Goal: Task Accomplishment & Management: Manage account settings

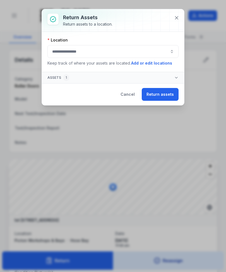
click at [168, 93] on button "Return assets" at bounding box center [160, 94] width 37 height 13
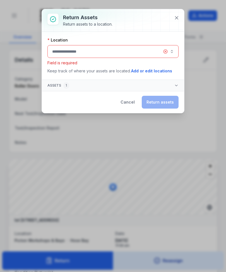
click at [171, 56] on button "button" at bounding box center [112, 51] width 131 height 13
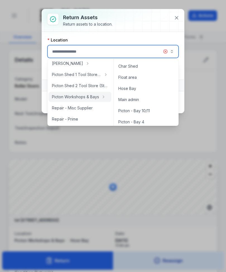
scroll to position [12, 0]
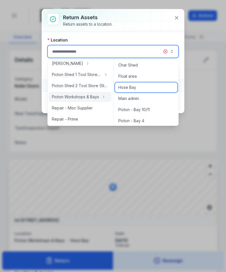
click at [154, 88] on div "Hose Bay" at bounding box center [146, 88] width 62 height 10
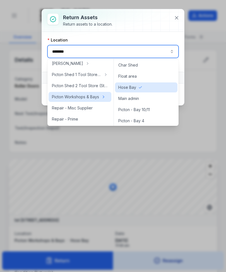
type input "********"
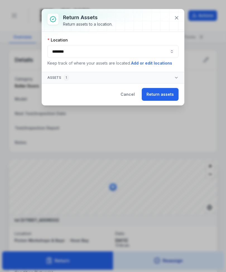
click at [170, 94] on button "Return assets" at bounding box center [160, 94] width 37 height 13
click at [168, 92] on div "Cancel Return assets" at bounding box center [147, 94] width 63 height 13
click at [163, 50] on button "********" at bounding box center [112, 51] width 131 height 13
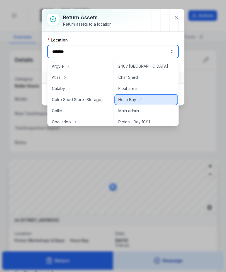
click at [156, 99] on div "Hose Bay" at bounding box center [146, 100] width 62 height 10
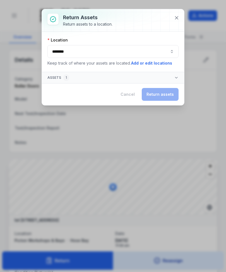
click at [165, 94] on div "Cancel Return assets" at bounding box center [147, 94] width 63 height 13
click at [178, 20] on icon at bounding box center [177, 18] width 6 height 6
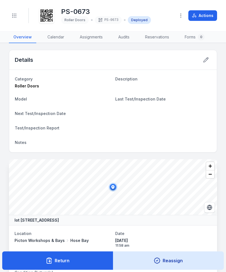
click at [15, 18] on icon "Toggle navigation" at bounding box center [14, 16] width 6 height 6
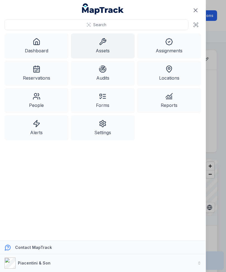
click at [115, 44] on link "Assets" at bounding box center [103, 45] width 64 height 25
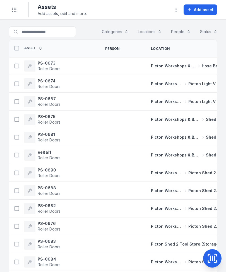
click at [208, 10] on span "Add asset" at bounding box center [204, 10] width 20 height 6
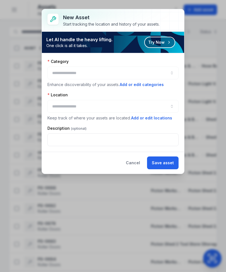
click at [141, 71] on div at bounding box center [112, 73] width 131 height 13
click at [158, 69] on div at bounding box center [112, 73] width 131 height 13
click at [154, 77] on div at bounding box center [112, 73] width 131 height 13
click at [115, 75] on div at bounding box center [112, 73] width 131 height 13
click at [113, 73] on div at bounding box center [112, 73] width 131 height 13
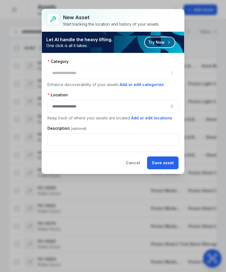
click at [133, 163] on button "Cancel" at bounding box center [133, 163] width 24 height 13
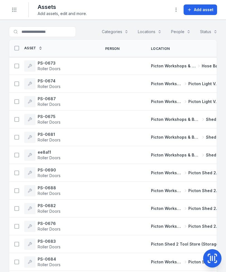
click at [204, 10] on span "Add asset" at bounding box center [204, 10] width 20 height 6
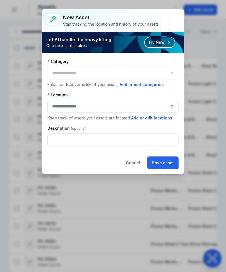
click at [133, 76] on div at bounding box center [112, 73] width 131 height 13
click at [82, 77] on div at bounding box center [112, 73] width 131 height 13
click at [152, 73] on div at bounding box center [112, 73] width 131 height 13
click at [172, 72] on div at bounding box center [112, 73] width 131 height 13
click at [61, 71] on div at bounding box center [112, 73] width 131 height 13
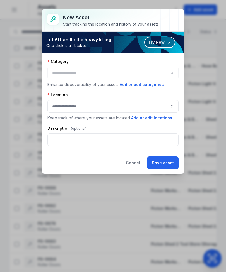
click at [145, 86] on button "Add or edit categories" at bounding box center [141, 85] width 45 height 6
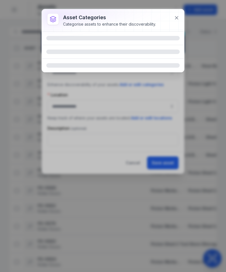
click at [176, 16] on icon at bounding box center [177, 18] width 6 height 6
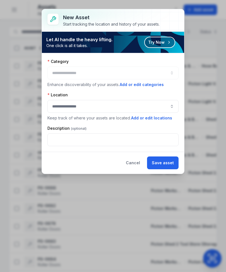
click at [126, 71] on div at bounding box center [112, 73] width 131 height 13
click at [129, 105] on button "button" at bounding box center [112, 106] width 131 height 13
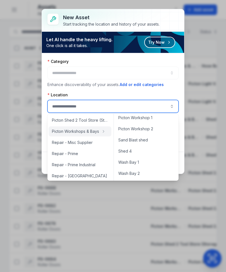
scroll to position [260, 0]
click at [152, 161] on div "Wash Bay 1" at bounding box center [146, 163] width 62 height 10
type input "**********"
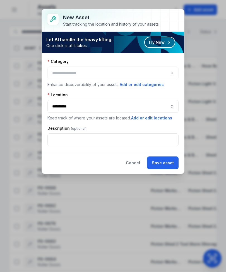
click at [148, 72] on div at bounding box center [112, 73] width 131 height 13
click at [171, 70] on div at bounding box center [112, 73] width 131 height 13
click at [166, 163] on button "Save asset" at bounding box center [163, 163] width 32 height 13
click at [167, 163] on div "Cancel Save asset" at bounding box center [149, 163] width 57 height 13
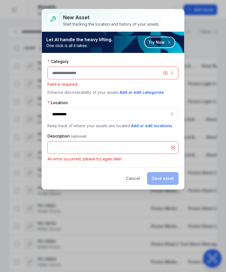
click at [145, 76] on button "button" at bounding box center [112, 73] width 131 height 13
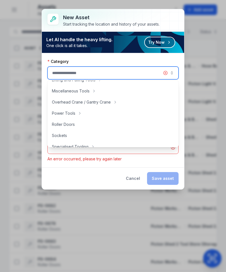
scroll to position [211, 0]
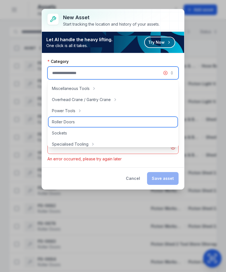
click at [100, 119] on div "Roller Doors" at bounding box center [113, 122] width 129 height 10
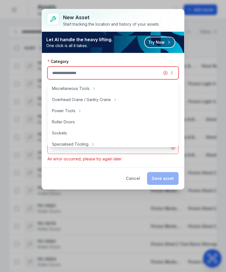
type input "**********"
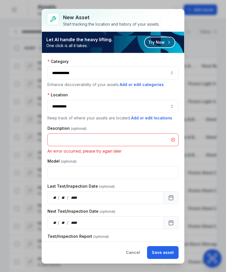
click at [173, 255] on button "Save asset" at bounding box center [163, 252] width 32 height 13
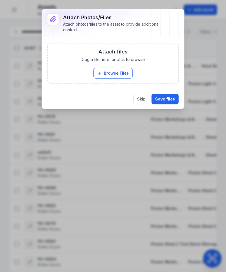
click at [143, 100] on button "Skip" at bounding box center [141, 99] width 16 height 11
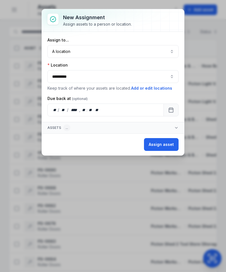
click at [161, 143] on button "Assign asset" at bounding box center [161, 144] width 35 height 13
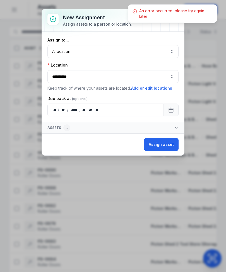
click at [137, 10] on div "An error occurred, please try again later" at bounding box center [172, 14] width 89 height 18
click at [168, 145] on button "Assign asset" at bounding box center [161, 144] width 35 height 13
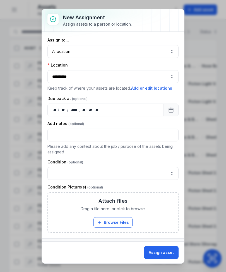
click at [165, 256] on button "Assign asset" at bounding box center [161, 252] width 35 height 13
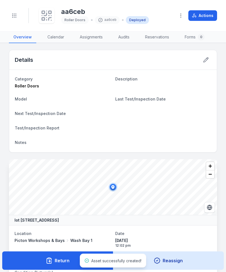
click at [50, 14] on icon at bounding box center [46, 15] width 12 height 12
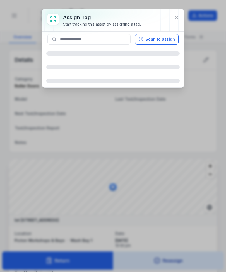
click at [170, 39] on button "Scan to assign" at bounding box center [156, 39] width 43 height 11
